Goal: Find specific page/section: Find specific page/section

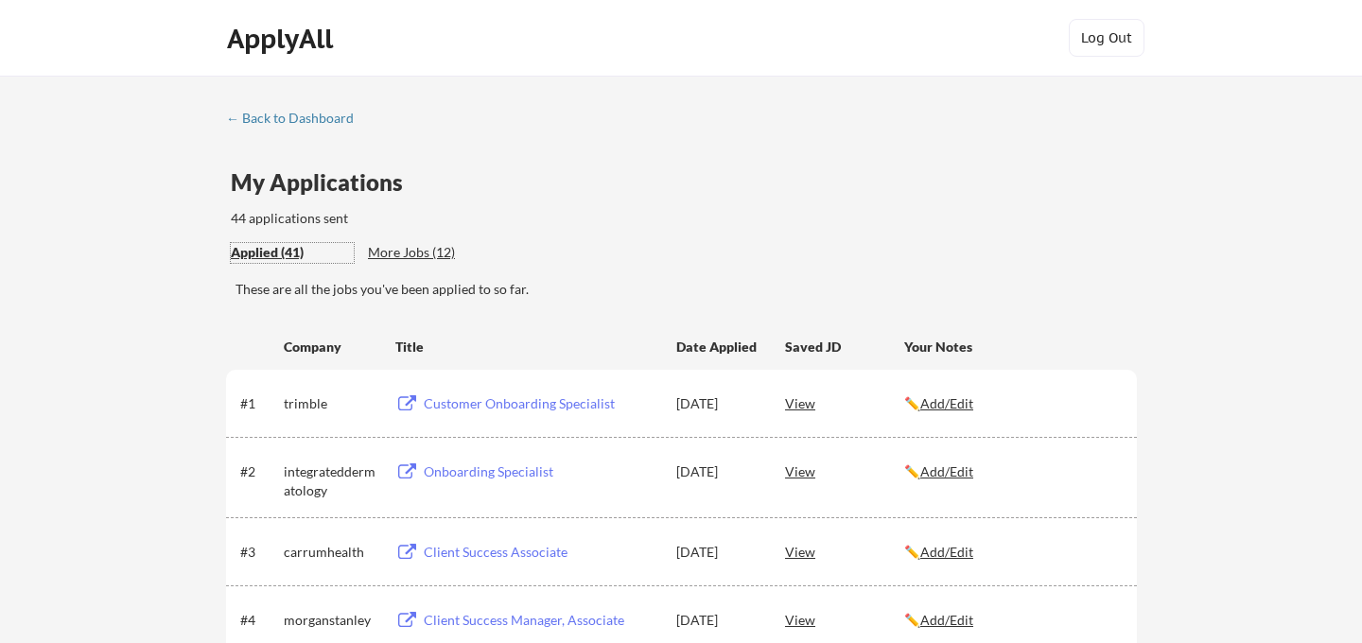
click at [279, 256] on div "Applied (41)" at bounding box center [292, 252] width 123 height 19
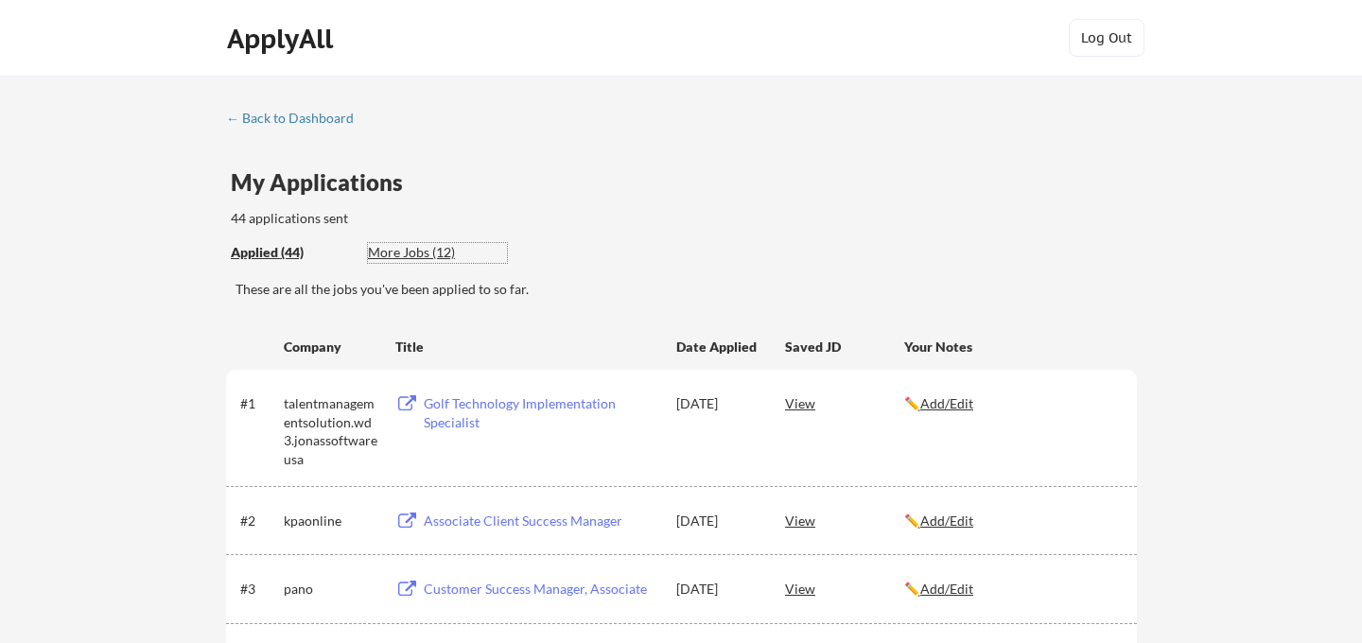
click at [424, 252] on div "More Jobs (12)" at bounding box center [437, 252] width 139 height 19
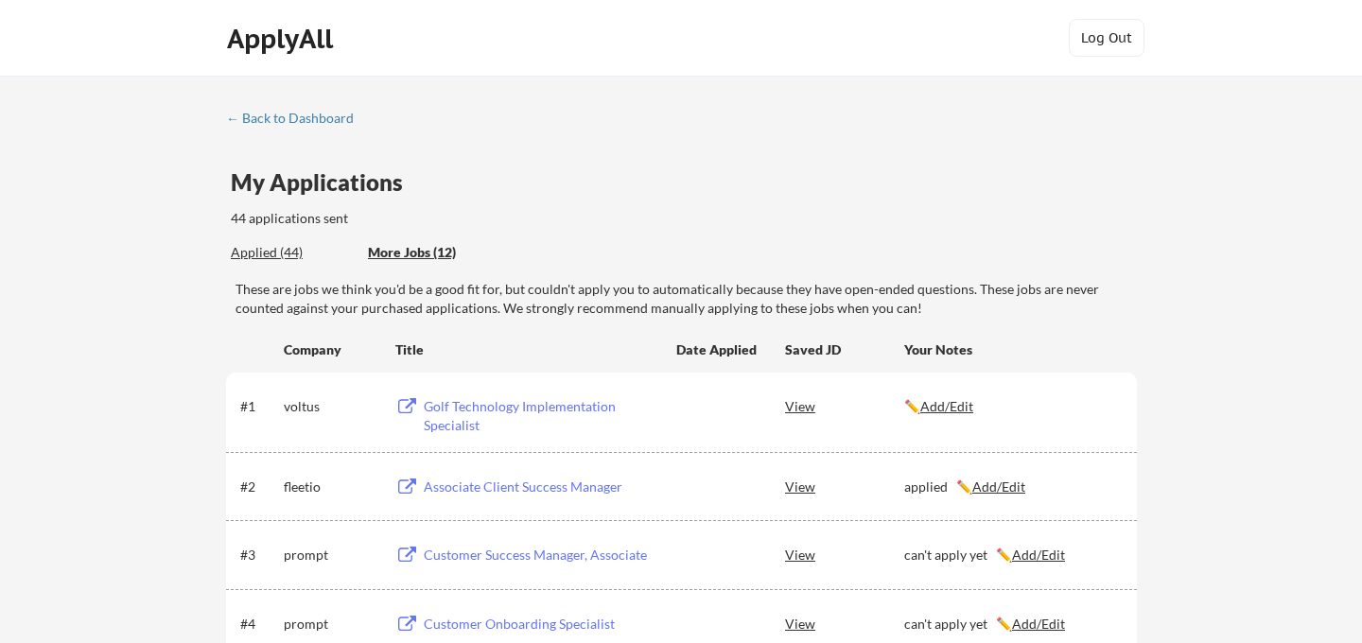
click at [424, 252] on div "More Jobs (12)" at bounding box center [437, 252] width 139 height 19
